Goal: Task Accomplishment & Management: Manage account settings

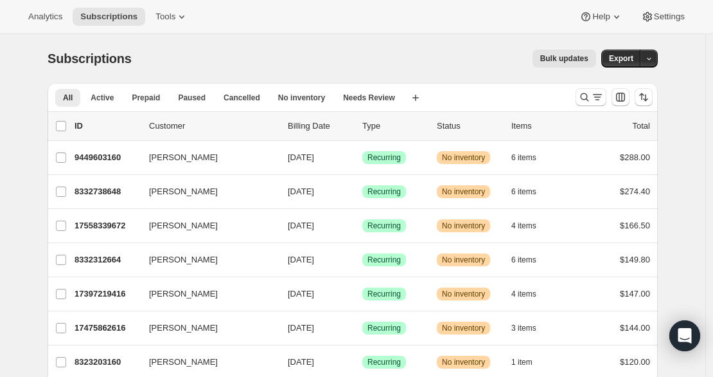
click at [594, 85] on div at bounding box center [614, 97] width 87 height 26
click at [599, 93] on icon "Search and filter results" at bounding box center [597, 97] width 13 height 13
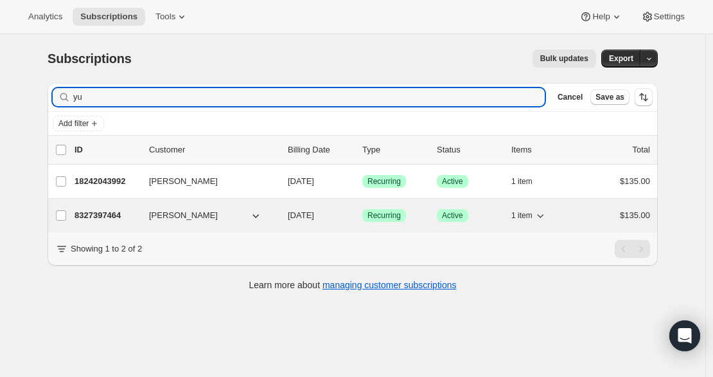
type input "yu"
click at [97, 213] on p "8327397464" at bounding box center [107, 215] width 64 height 13
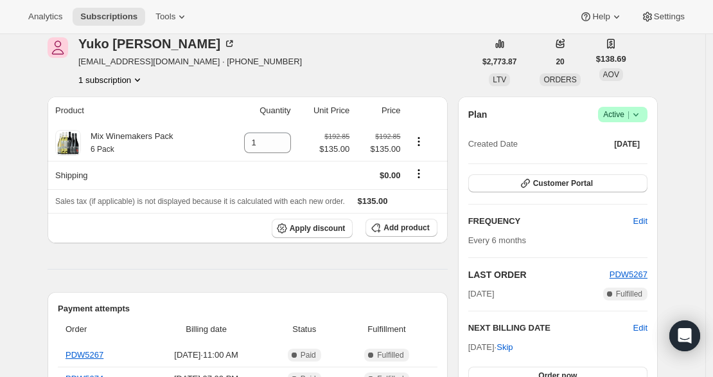
scroll to position [71, 0]
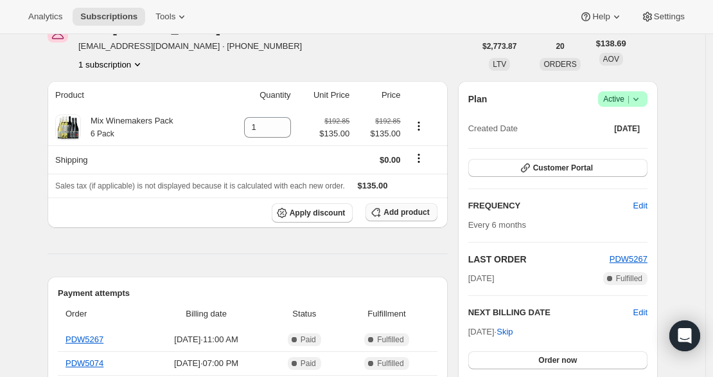
click at [393, 210] on span "Add product" at bounding box center [407, 212] width 46 height 10
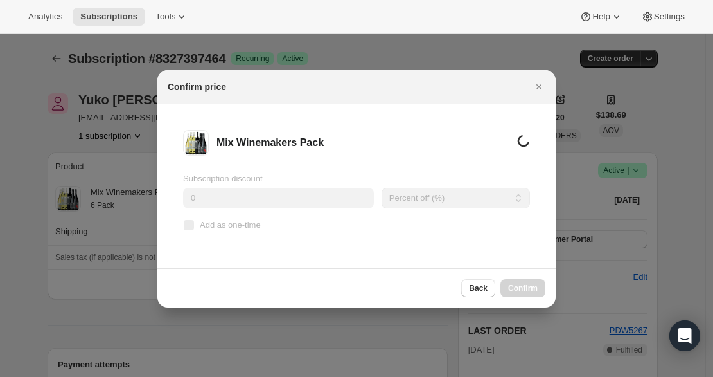
scroll to position [0, 0]
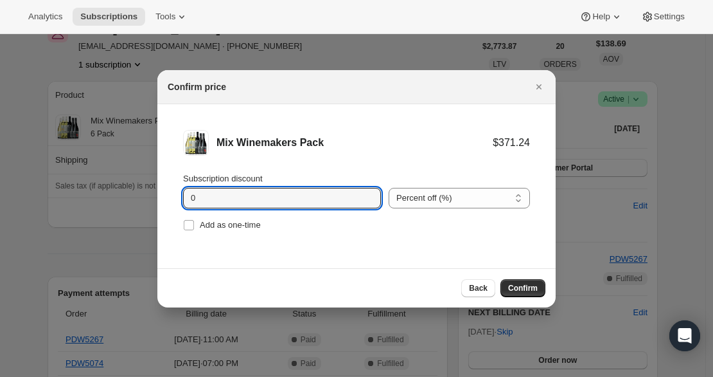
drag, startPoint x: 240, startPoint y: 197, endPoint x: 62, endPoint y: 183, distance: 179.2
drag, startPoint x: 181, startPoint y: 193, endPoint x: 161, endPoint y: 192, distance: 20.6
click at [166, 193] on li "Mix Winemakers Pack $371.24 $259.87 Subscription discount 30 Percent off (%) Am…" at bounding box center [356, 182] width 398 height 156
type input "20"
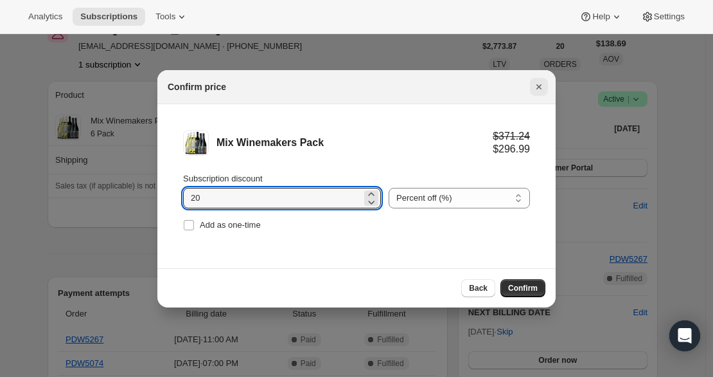
click at [533, 84] on icon "Close" at bounding box center [539, 86] width 13 height 13
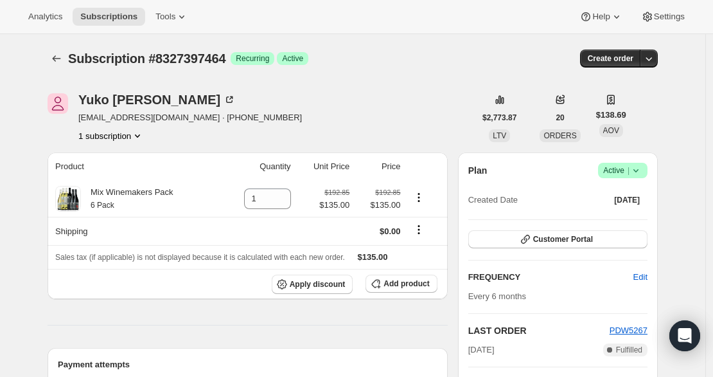
scroll to position [71, 0]
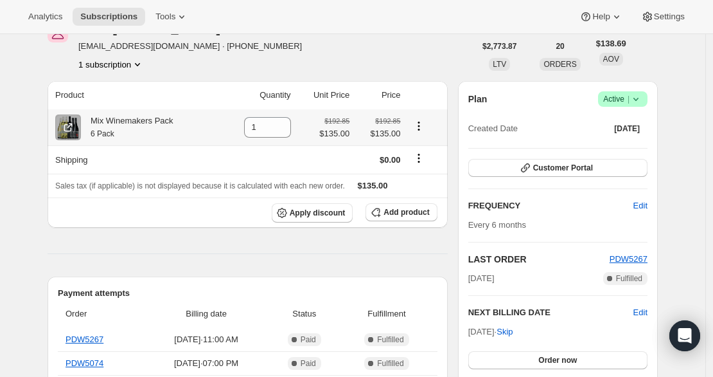
click at [423, 124] on icon "Product actions" at bounding box center [419, 126] width 13 height 13
click at [415, 116] on td at bounding box center [426, 127] width 43 height 36
click at [370, 121] on div "$192.85 $135.00" at bounding box center [378, 127] width 43 height 26
click at [354, 129] on td "$192.85 $135.00" at bounding box center [324, 127] width 59 height 36
click at [341, 125] on small "$192.85" at bounding box center [337, 121] width 25 height 8
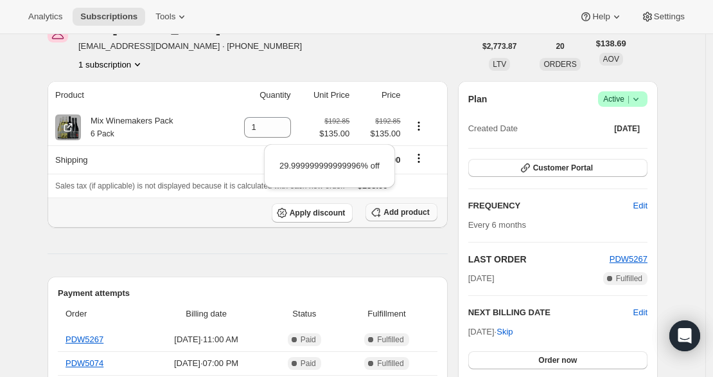
click at [411, 211] on span "Add product" at bounding box center [407, 212] width 46 height 10
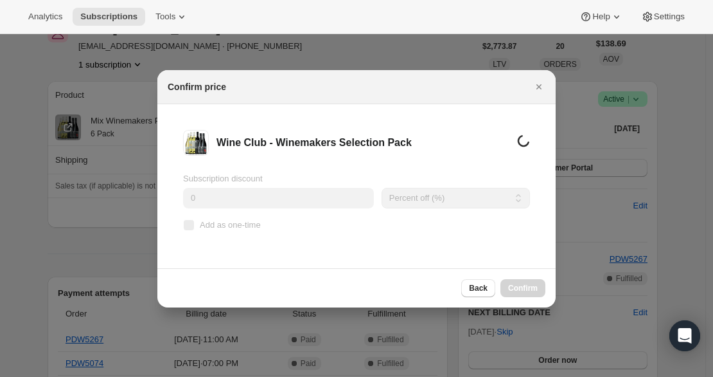
scroll to position [0, 0]
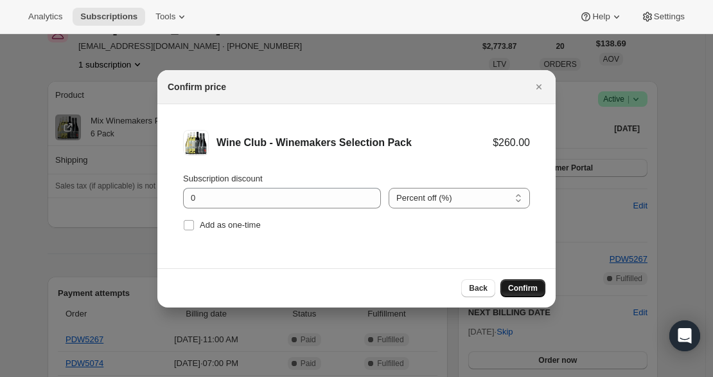
click at [513, 286] on span "Confirm" at bounding box center [523, 288] width 30 height 10
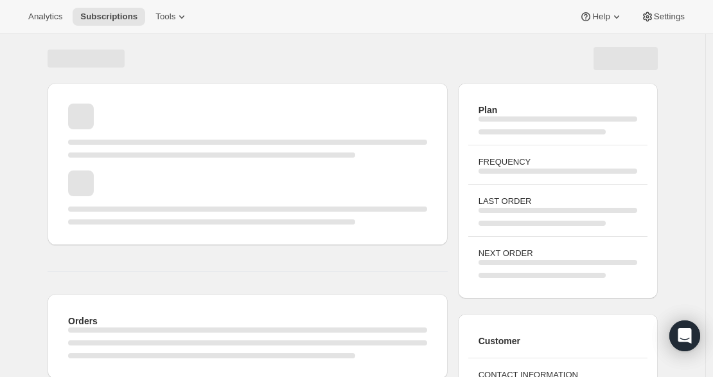
scroll to position [71, 0]
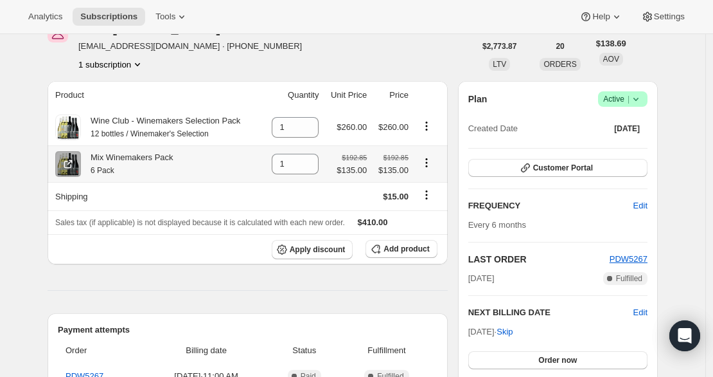
click at [429, 161] on icon "Product actions" at bounding box center [426, 162] width 13 height 13
click at [432, 124] on icon "Product actions" at bounding box center [426, 126] width 13 height 13
click at [445, 104] on th at bounding box center [430, 95] width 35 height 28
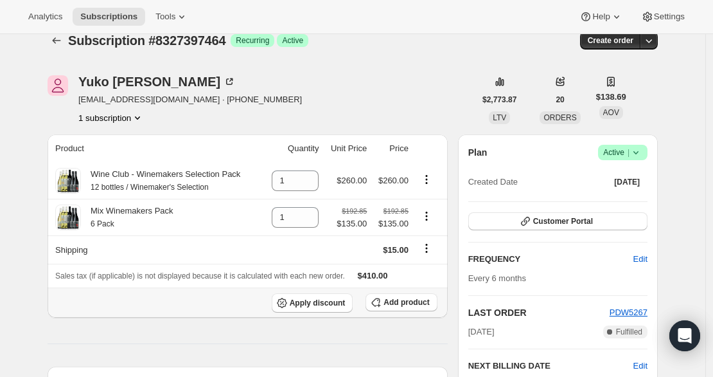
scroll to position [0, 0]
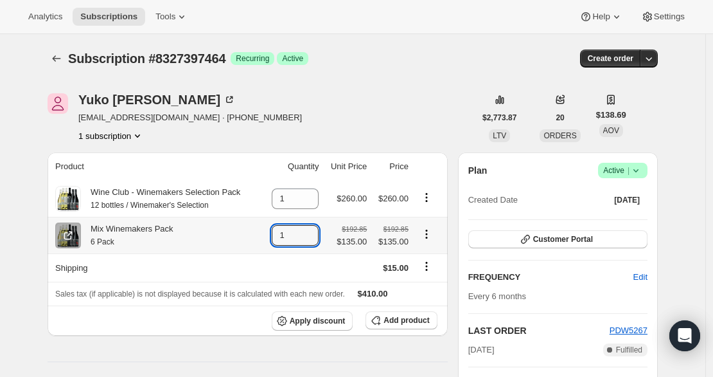
drag, startPoint x: 287, startPoint y: 240, endPoint x: 253, endPoint y: 241, distance: 34.1
click at [253, 241] on tr "Mix Winemakers Pack 6 Pack 1 $192.85 $135.00 $192.85 $135.00" at bounding box center [248, 235] width 400 height 37
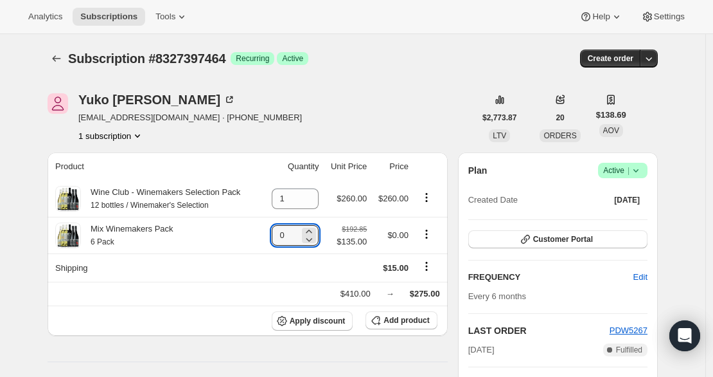
type input "0"
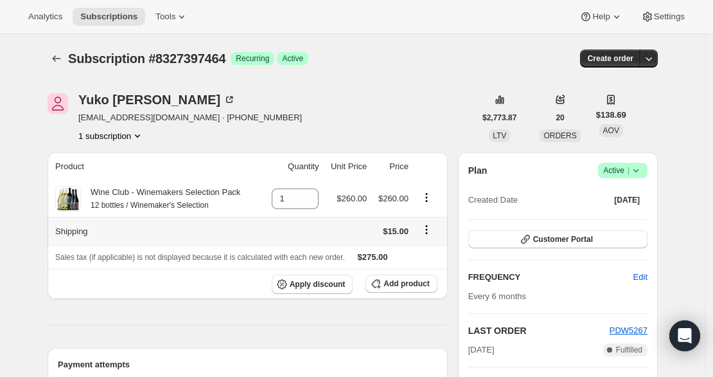
click at [427, 233] on icon "Shipping actions" at bounding box center [426, 229] width 13 height 13
click at [429, 252] on span "Edit shipping rate" at bounding box center [429, 254] width 64 height 10
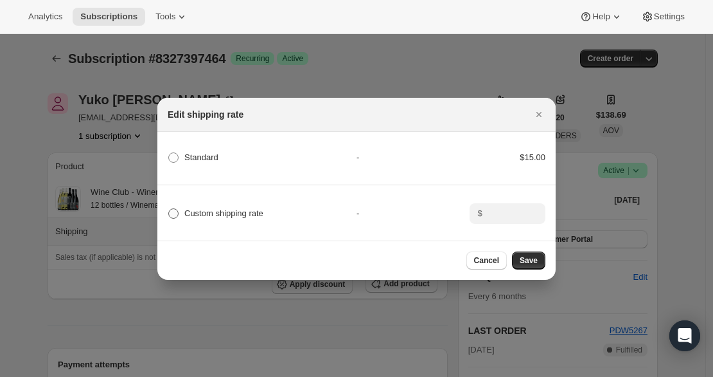
click at [174, 211] on span ":ri4:" at bounding box center [173, 213] width 10 height 10
click at [169, 209] on input "Custom shipping rate" at bounding box center [168, 208] width 1 height 1
radio input "true"
click at [508, 214] on input ":ri4:" at bounding box center [507, 213] width 40 height 21
type input "0"
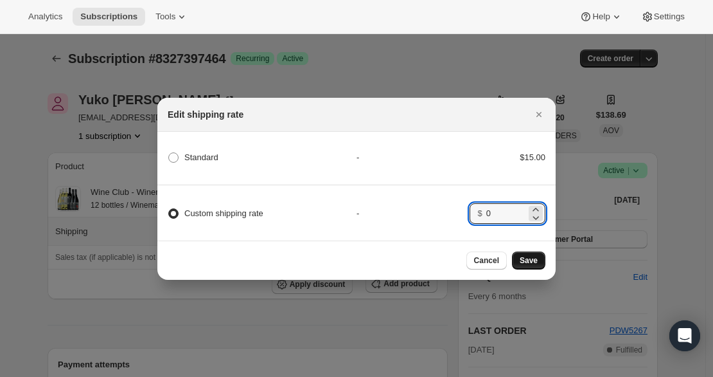
click at [528, 261] on span "Save" at bounding box center [529, 260] width 18 height 10
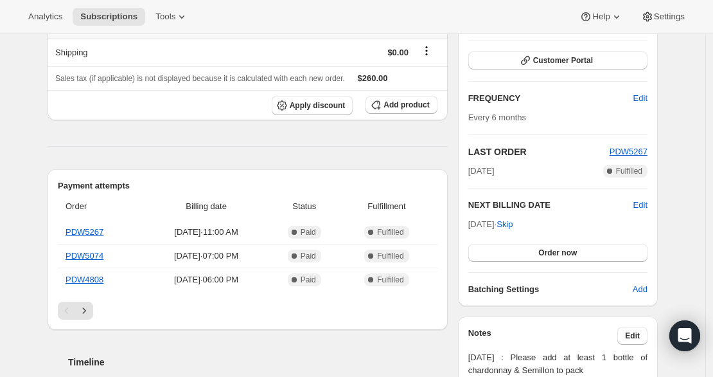
scroll to position [357, 0]
